Goal: Find specific page/section: Find specific page/section

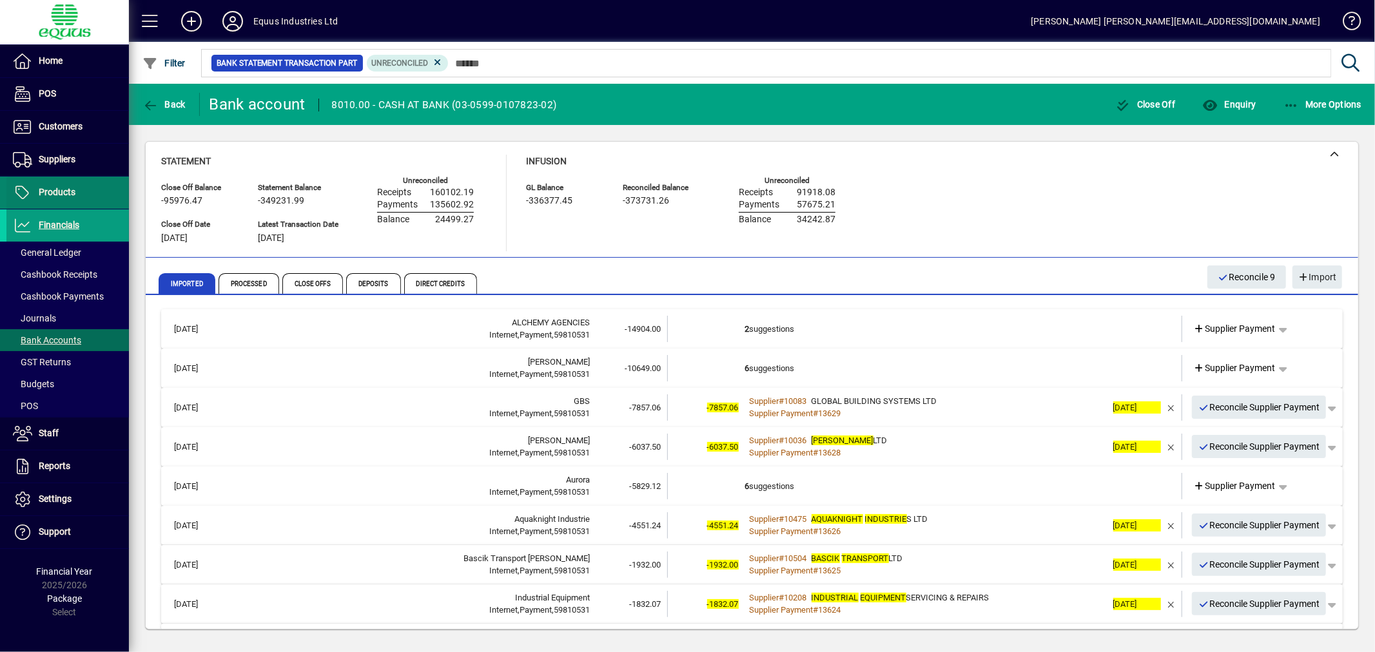
click at [41, 189] on span "Products" at bounding box center [57, 192] width 37 height 10
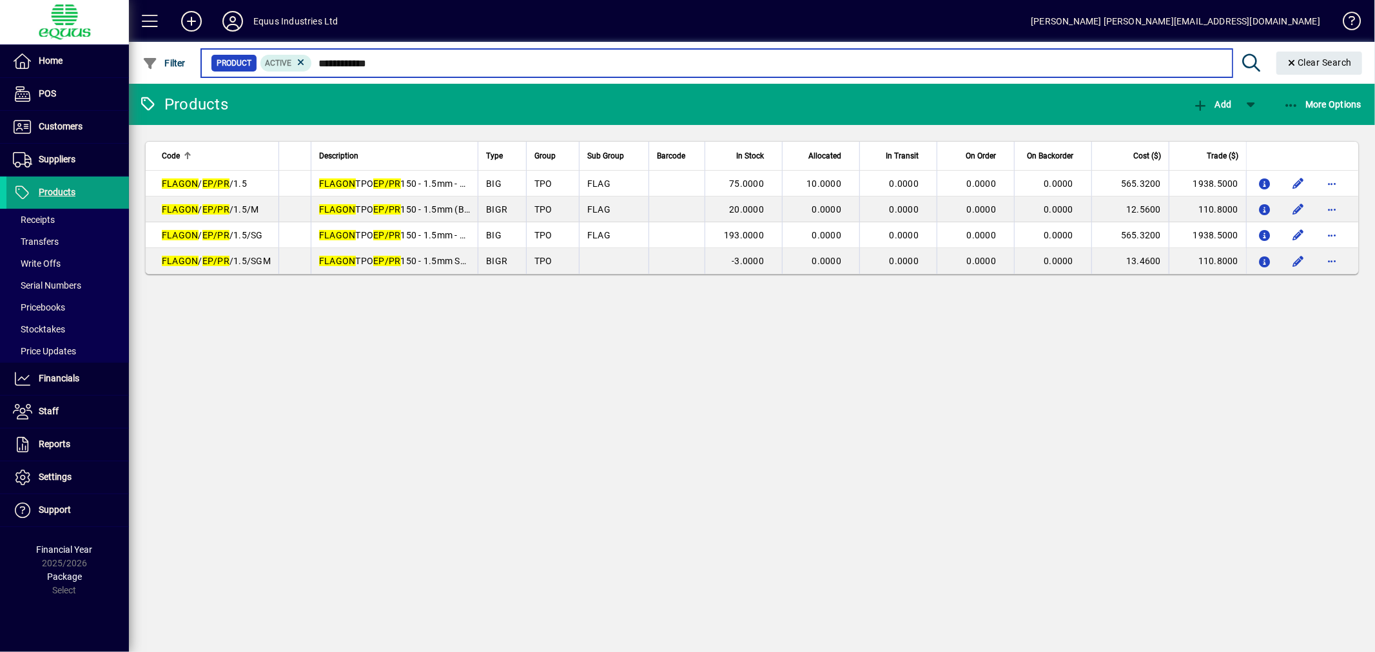
type input "**********"
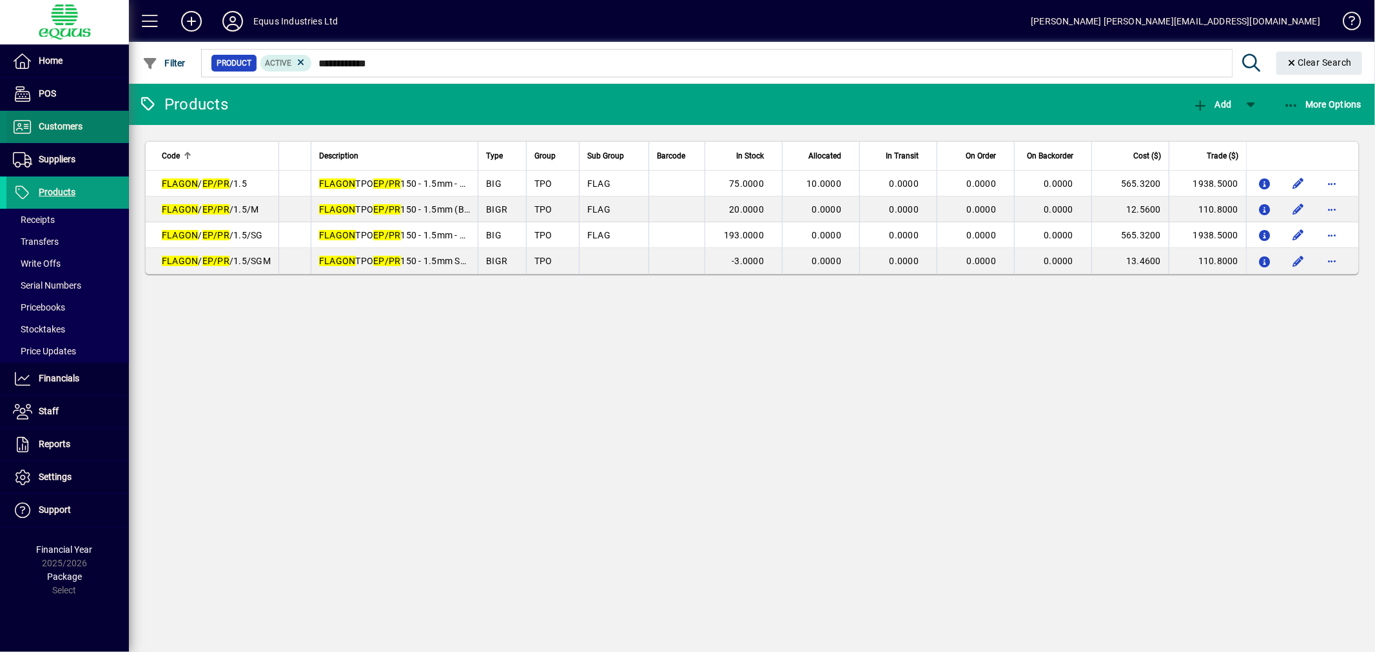
click at [68, 121] on span "Customers" at bounding box center [61, 126] width 44 height 10
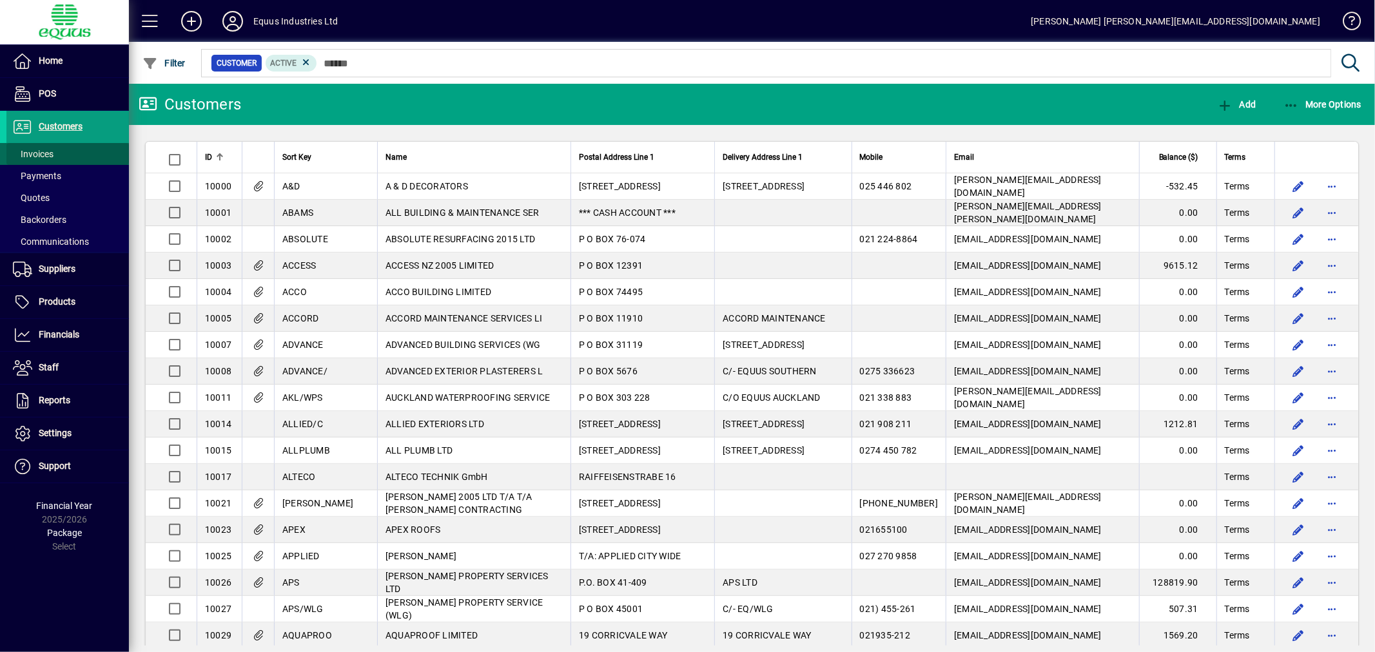
click at [37, 149] on span "Invoices" at bounding box center [33, 154] width 41 height 10
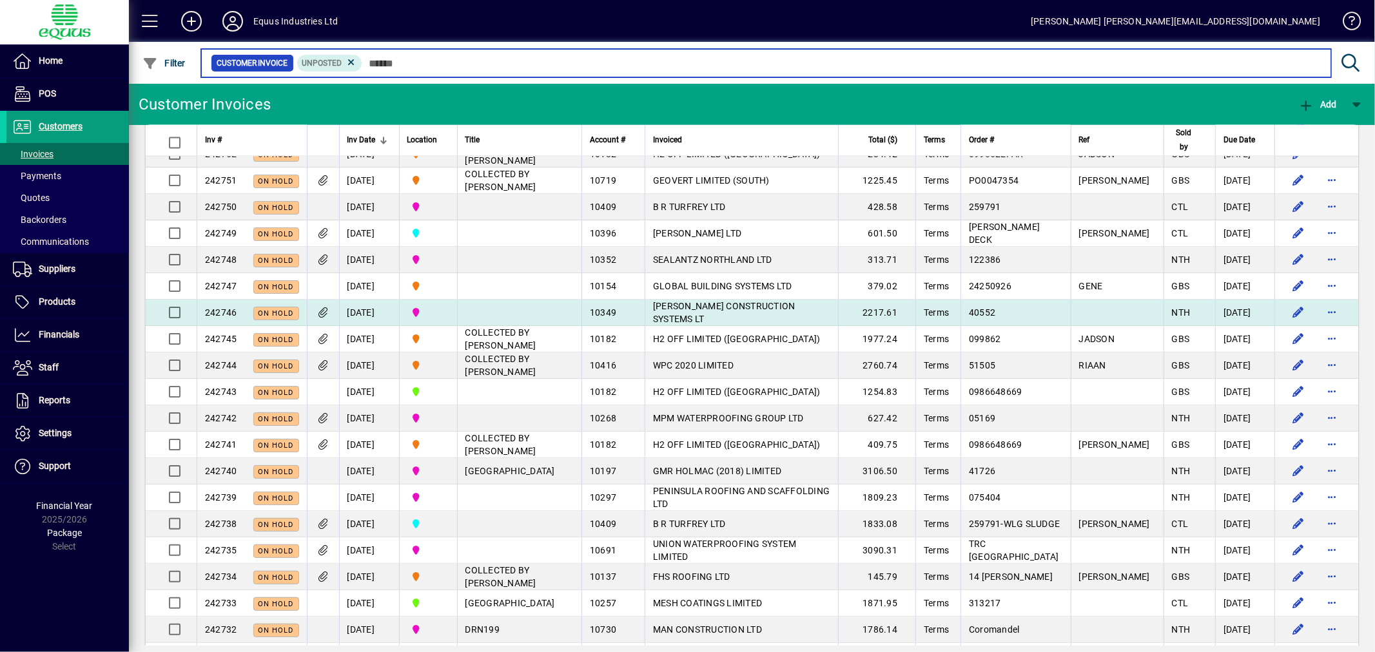
scroll to position [2228, 0]
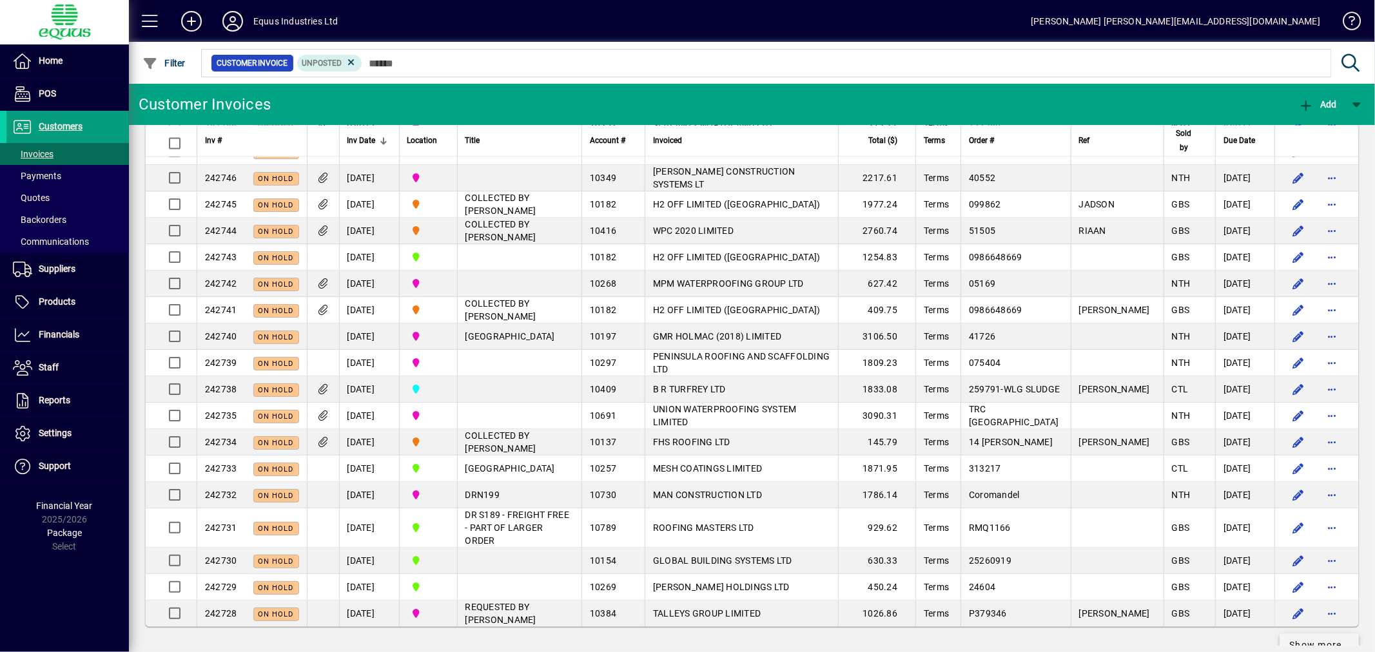
drag, startPoint x: 1311, startPoint y: 614, endPoint x: 1299, endPoint y: 615, distance: 12.3
click at [1311, 639] on span "Show more…" at bounding box center [1319, 646] width 59 height 14
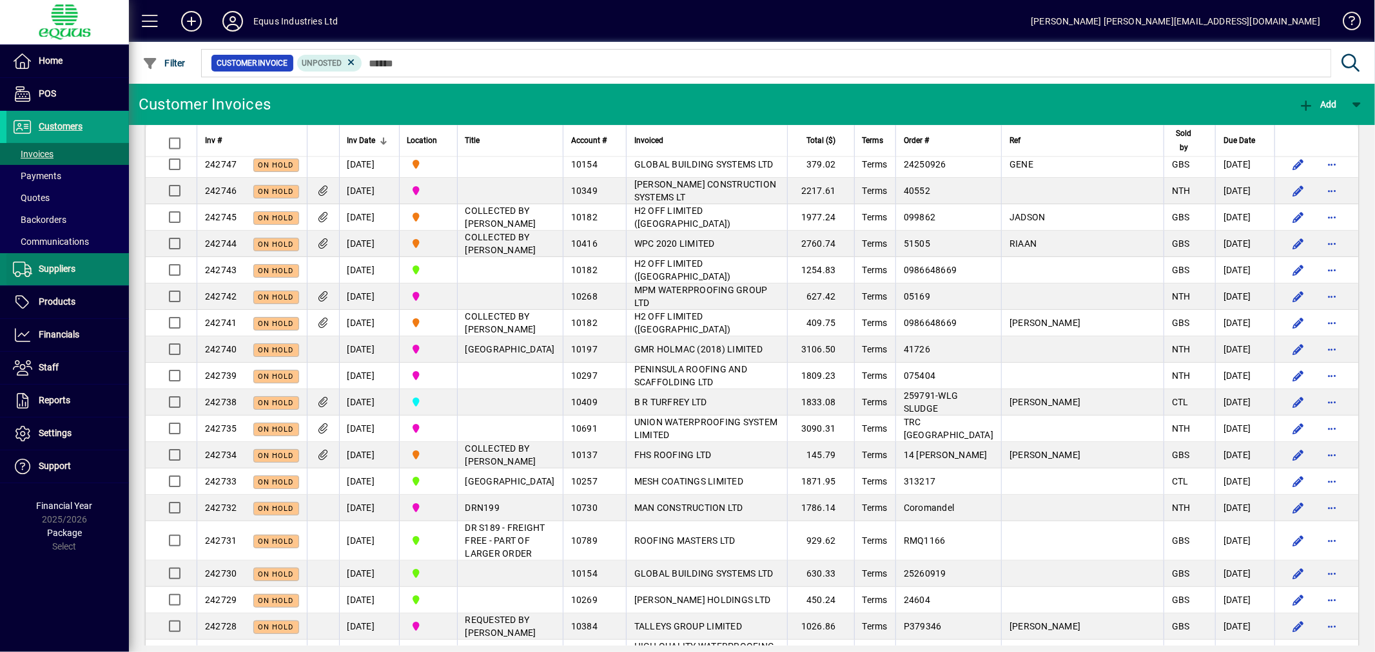
click at [68, 266] on span "Suppliers" at bounding box center [57, 269] width 37 height 10
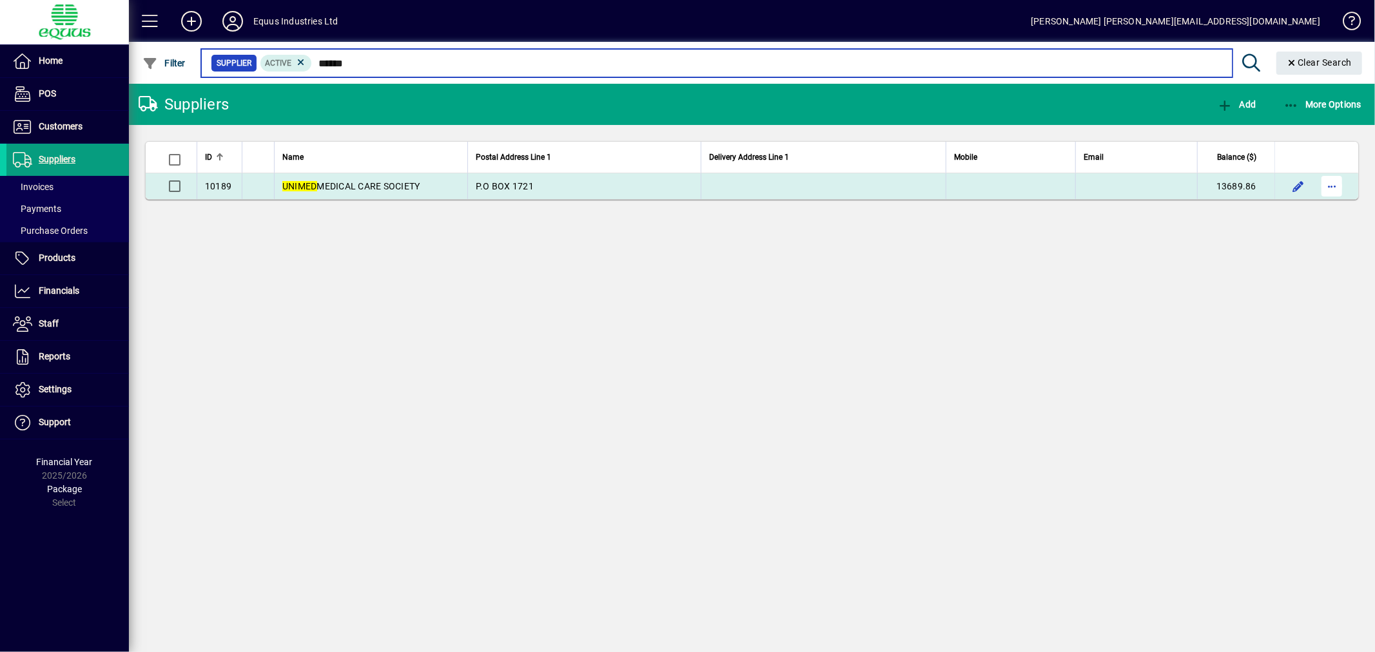
type input "******"
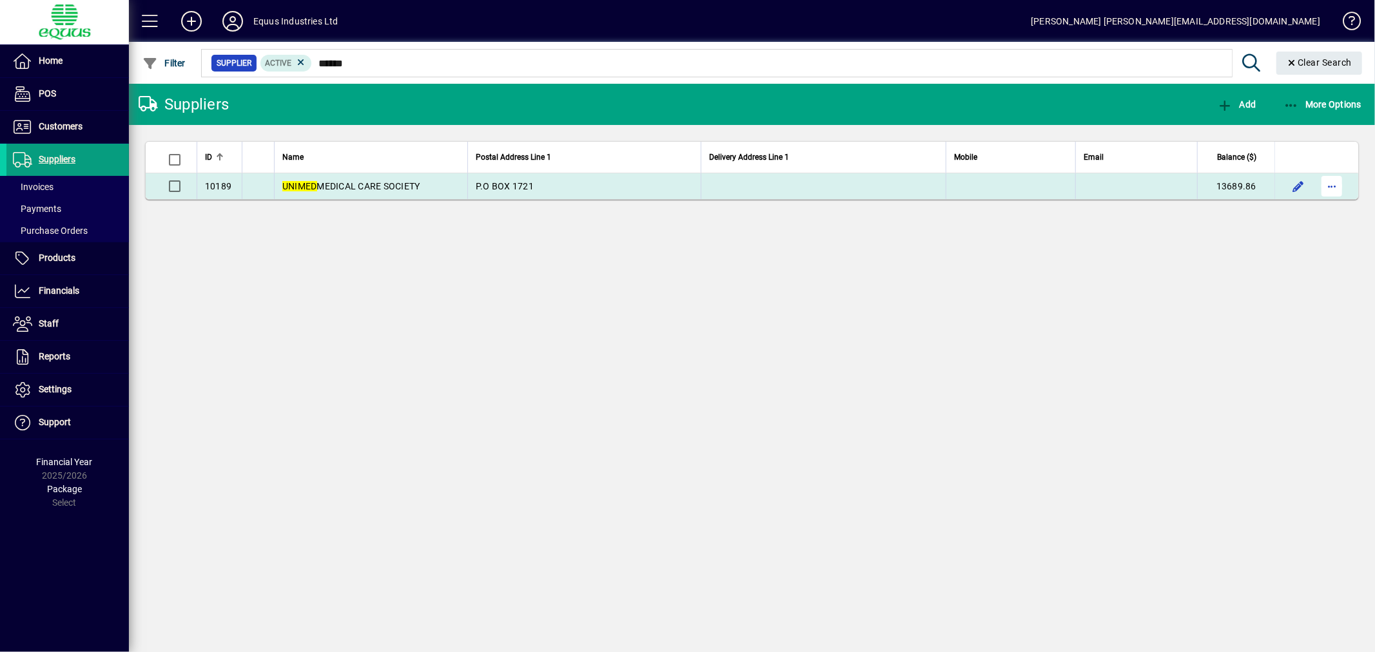
click at [1329, 192] on span "button" at bounding box center [1331, 186] width 31 height 31
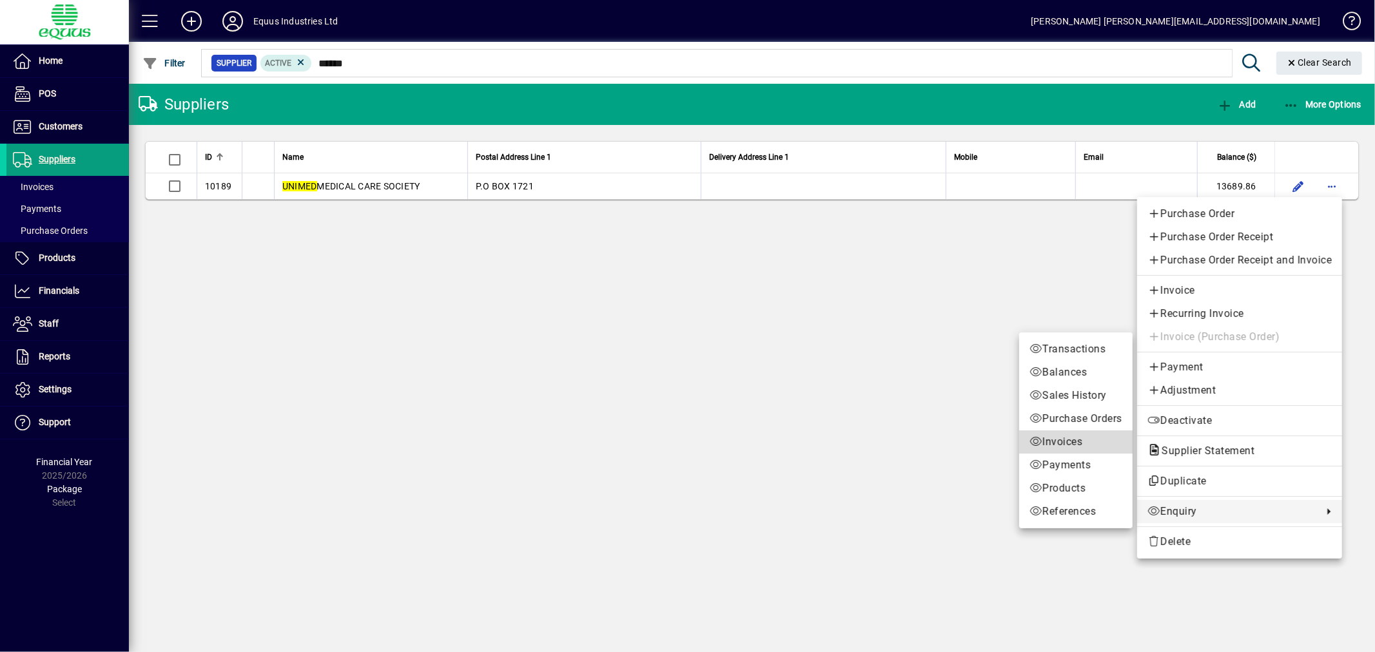
click at [1053, 433] on link "Invoices" at bounding box center [1075, 442] width 113 height 23
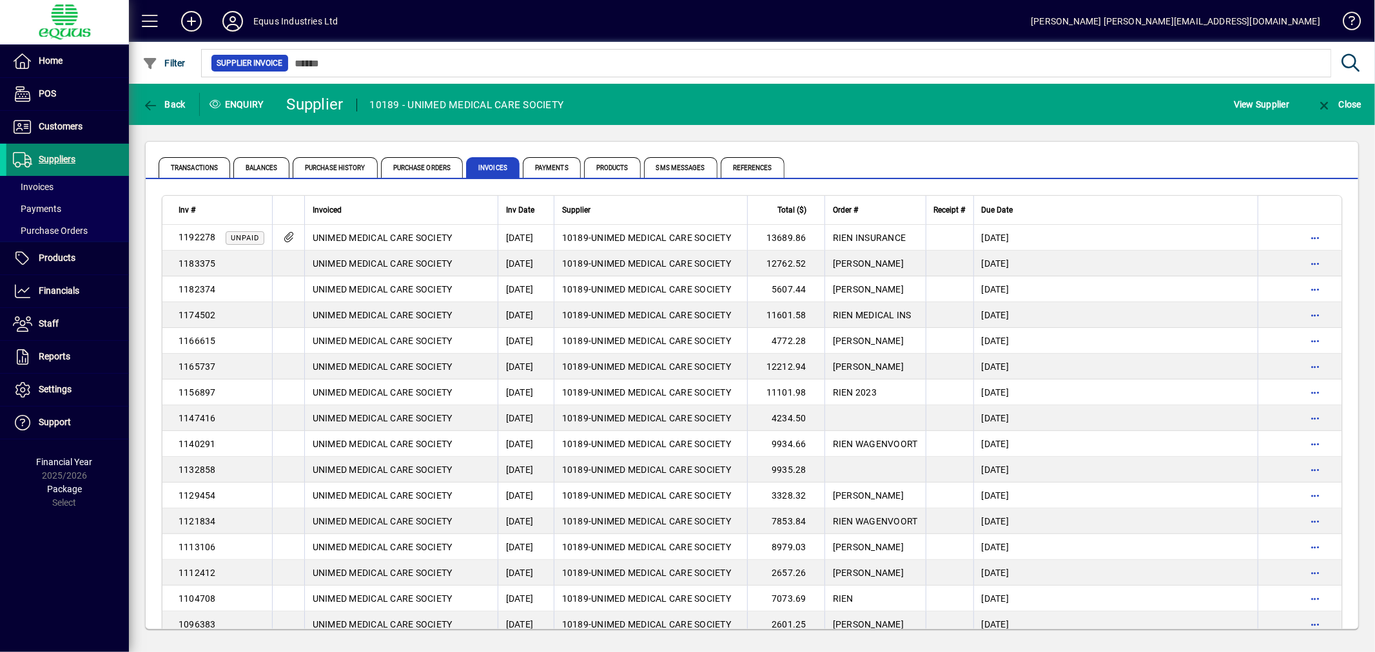
click at [46, 157] on span "Suppliers" at bounding box center [57, 159] width 37 height 10
